Goal: Task Accomplishment & Management: Use online tool/utility

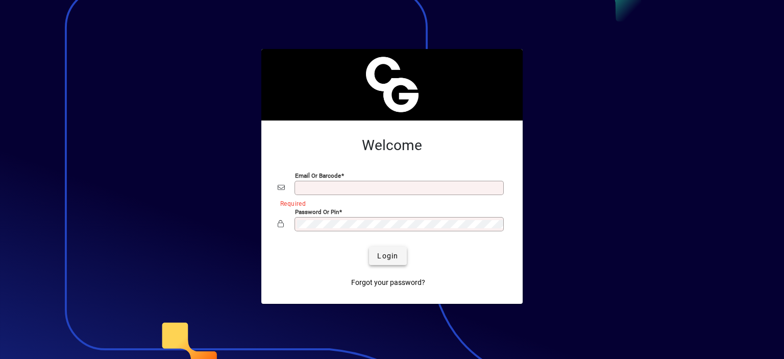
type input "**********"
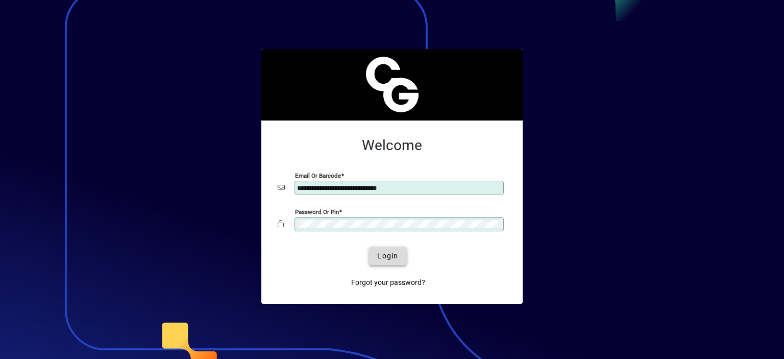
click at [388, 256] on span "Login" at bounding box center [387, 256] width 21 height 11
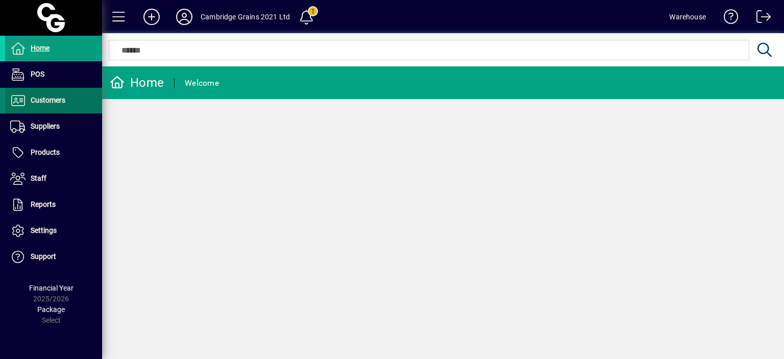
click at [47, 97] on span "Customers" at bounding box center [48, 100] width 35 height 8
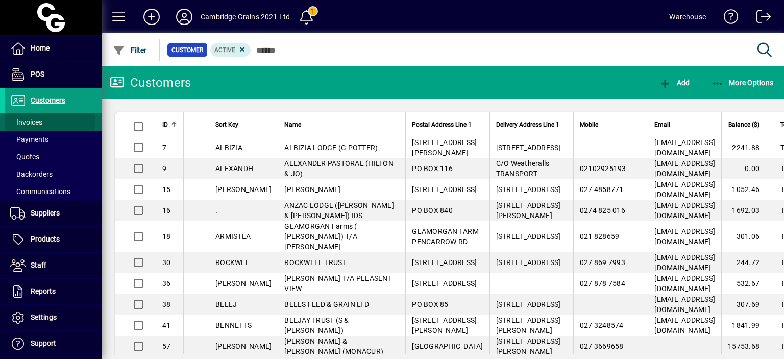
click at [36, 121] on span "Invoices" at bounding box center [26, 122] width 32 height 8
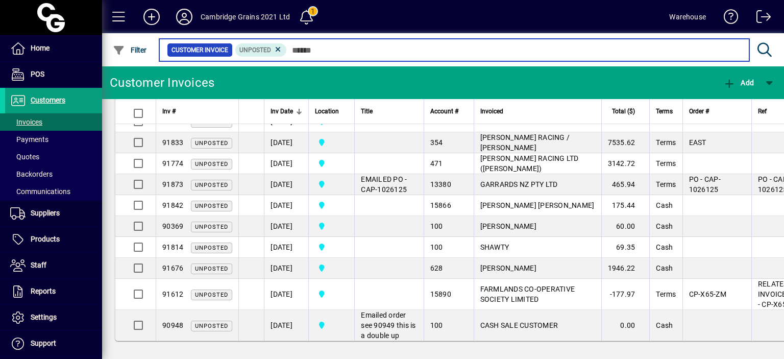
scroll to position [823, 0]
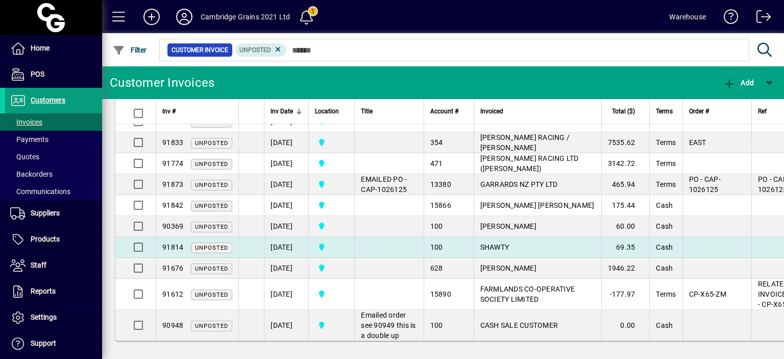
click at [496, 237] on td "SHAWTY" at bounding box center [538, 247] width 128 height 21
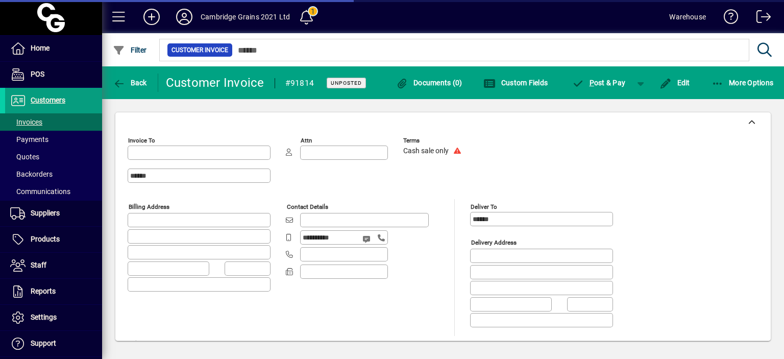
type input "**********"
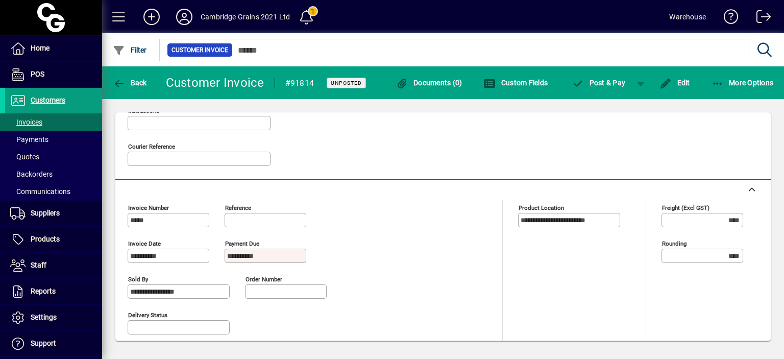
scroll to position [263, 0]
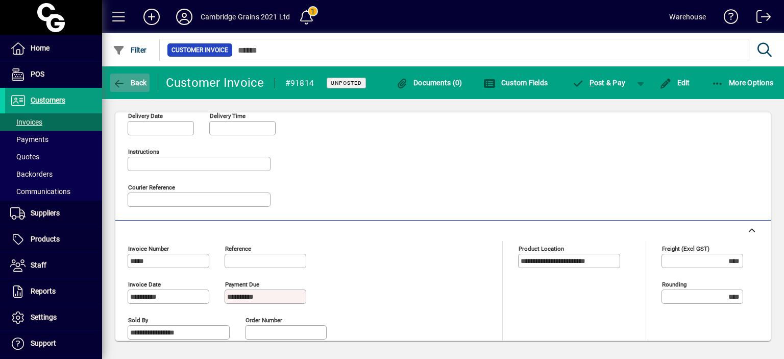
click at [125, 91] on span "button" at bounding box center [129, 82] width 39 height 24
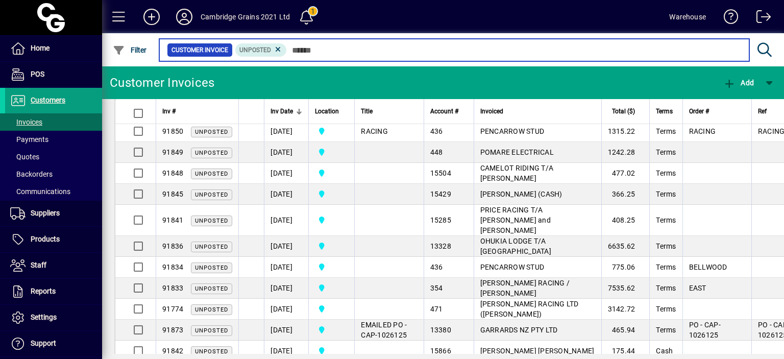
scroll to position [823, 0]
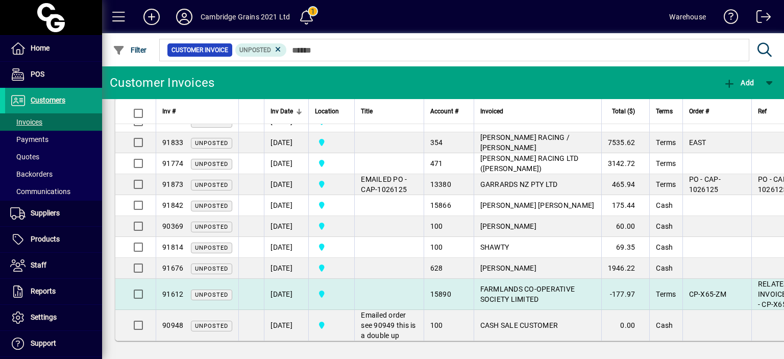
click at [377, 279] on td at bounding box center [388, 294] width 69 height 31
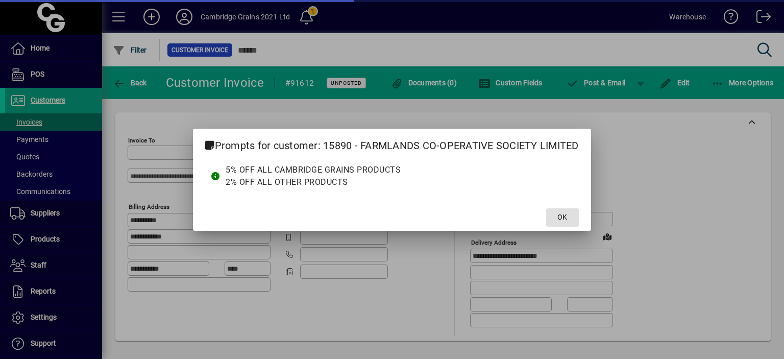
type input "**********"
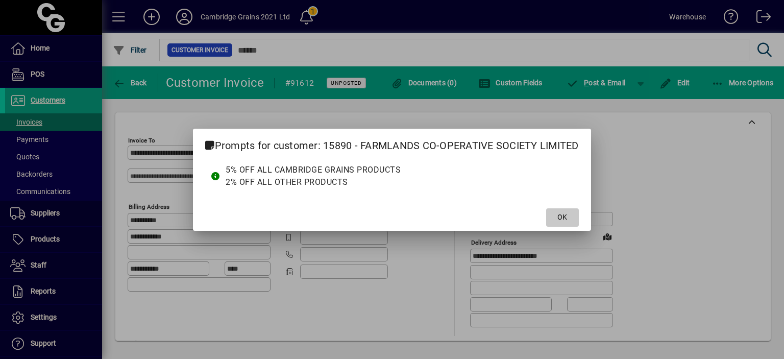
click at [563, 224] on span at bounding box center [562, 217] width 33 height 24
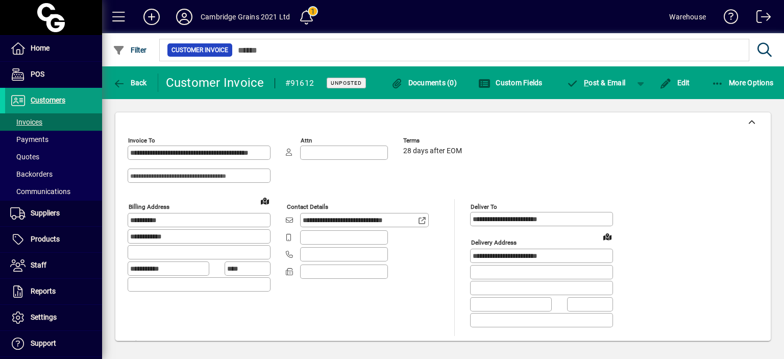
scroll to position [528, 0]
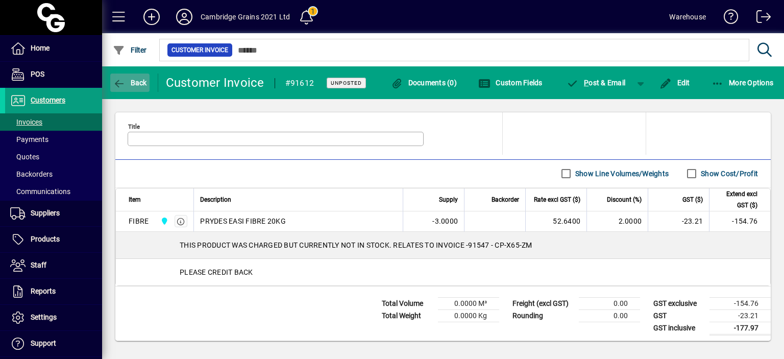
click at [130, 78] on span "button" at bounding box center [129, 82] width 39 height 24
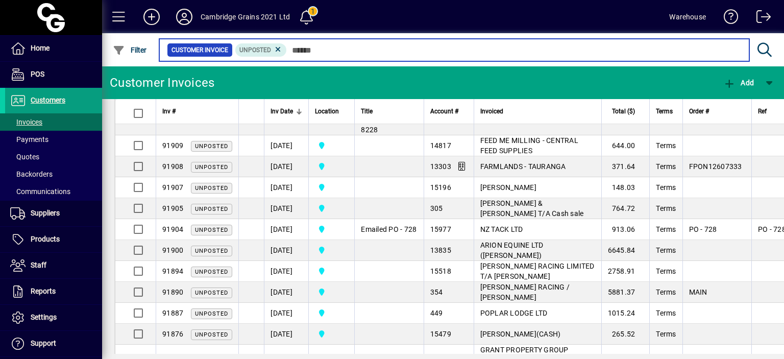
scroll to position [823, 0]
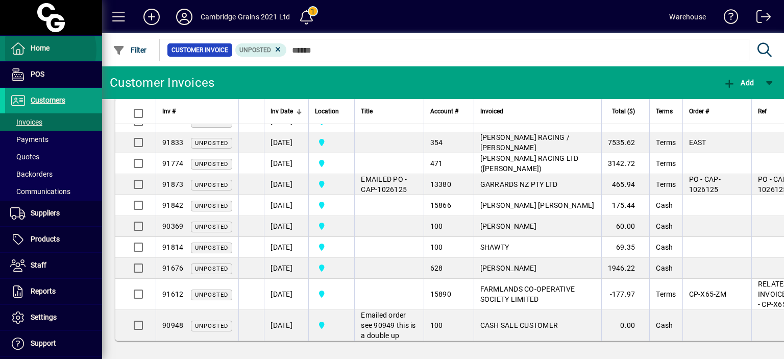
click at [45, 50] on span "Home" at bounding box center [40, 48] width 19 height 8
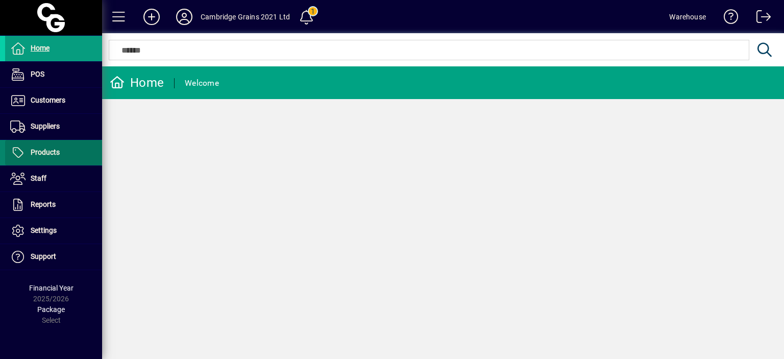
click at [51, 154] on span "Products" at bounding box center [45, 152] width 29 height 8
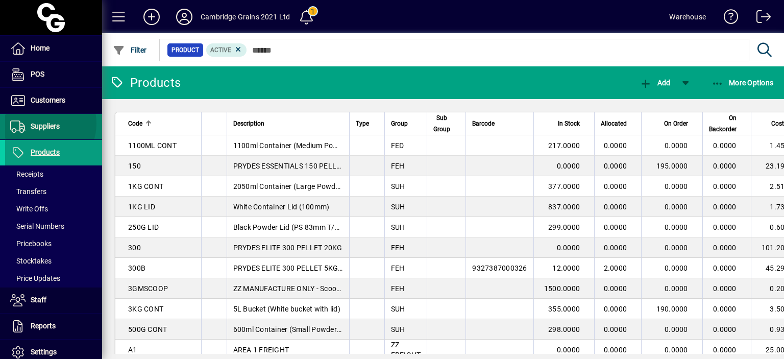
click at [39, 123] on span "Suppliers" at bounding box center [45, 126] width 29 height 8
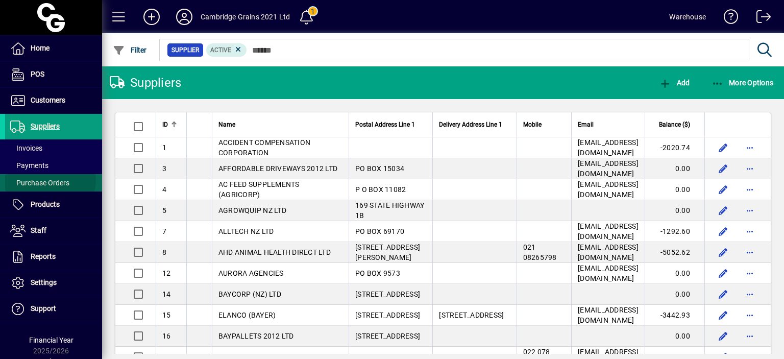
click at [49, 179] on span "Purchase Orders" at bounding box center [39, 183] width 59 height 8
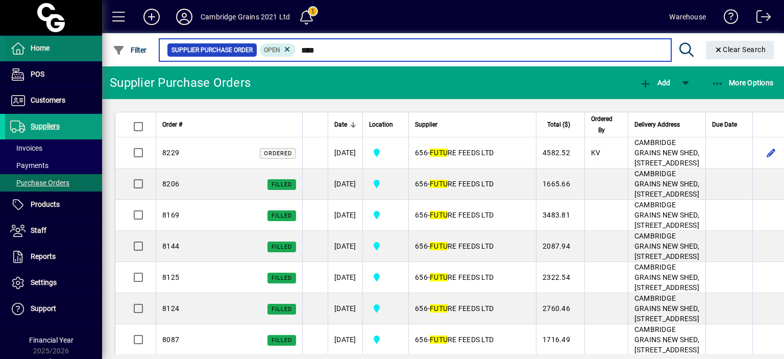
type input "****"
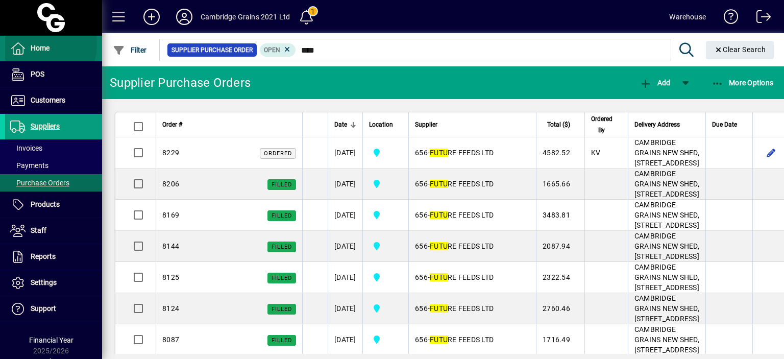
click at [38, 44] on span "Home" at bounding box center [40, 48] width 19 height 8
